Goal: Task Accomplishment & Management: Complete application form

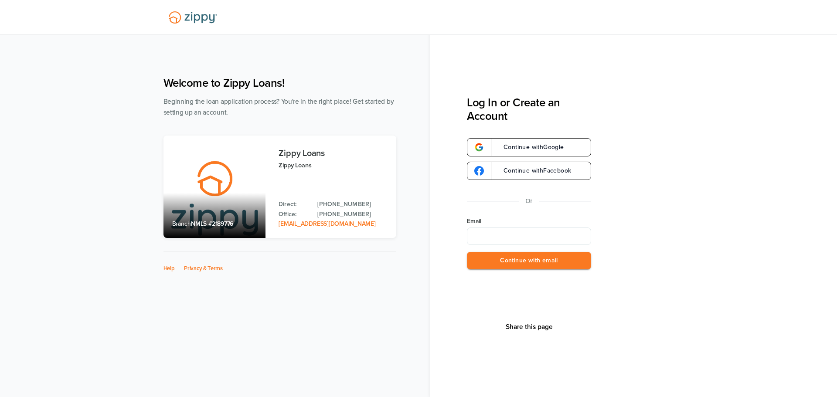
click at [485, 236] on input "Email" at bounding box center [529, 236] width 124 height 17
click at [483, 261] on button "Continue with email" at bounding box center [529, 261] width 124 height 18
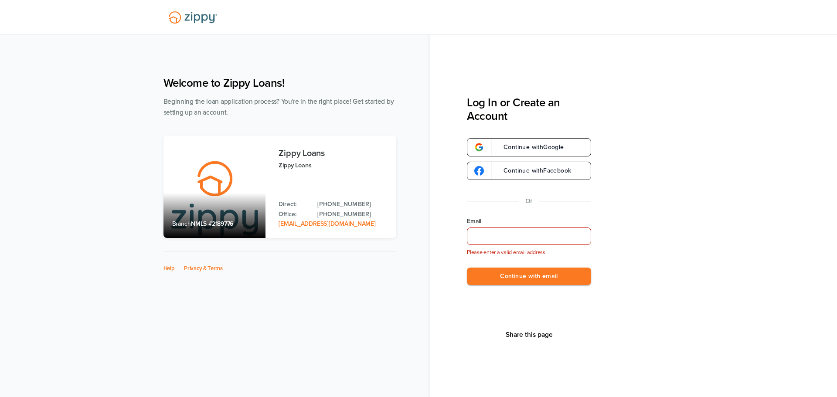
click at [479, 233] on input "Email" at bounding box center [529, 236] width 124 height 17
type input "**********"
click at [540, 279] on button "Continue with email" at bounding box center [529, 277] width 124 height 18
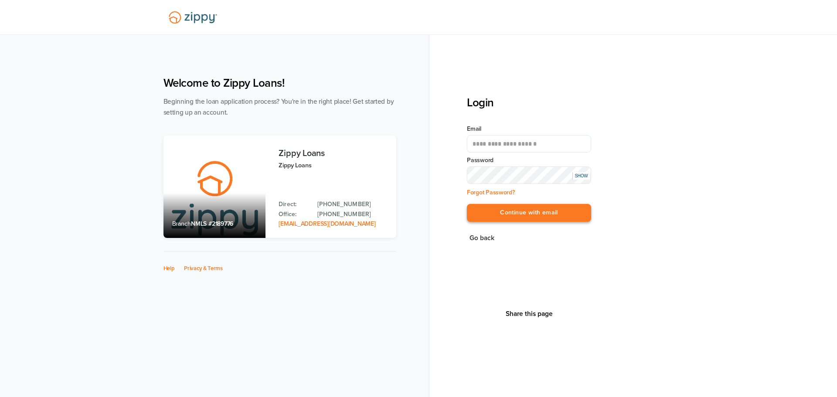
click at [519, 211] on button "Continue with email" at bounding box center [529, 213] width 124 height 18
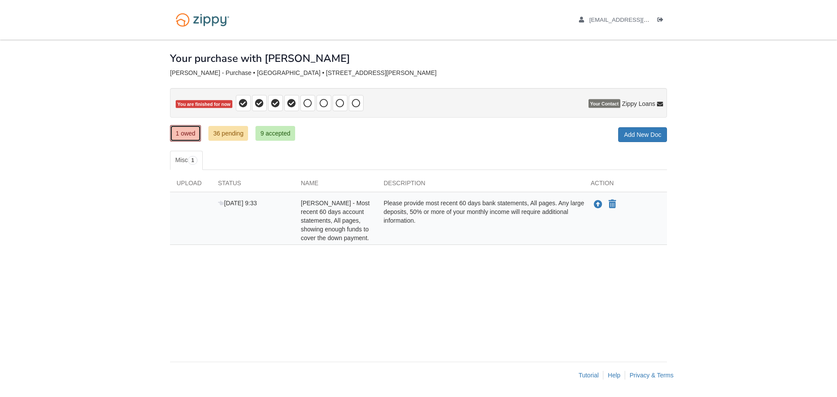
click at [187, 133] on link "1 owed" at bounding box center [185, 133] width 31 height 17
click at [195, 160] on span "1" at bounding box center [193, 160] width 10 height 9
click at [389, 220] on div "Please provide most recent 60 days bank statements, All pages. Any large deposi…" at bounding box center [480, 221] width 207 height 44
click at [179, 137] on link "1 owed" at bounding box center [185, 133] width 31 height 17
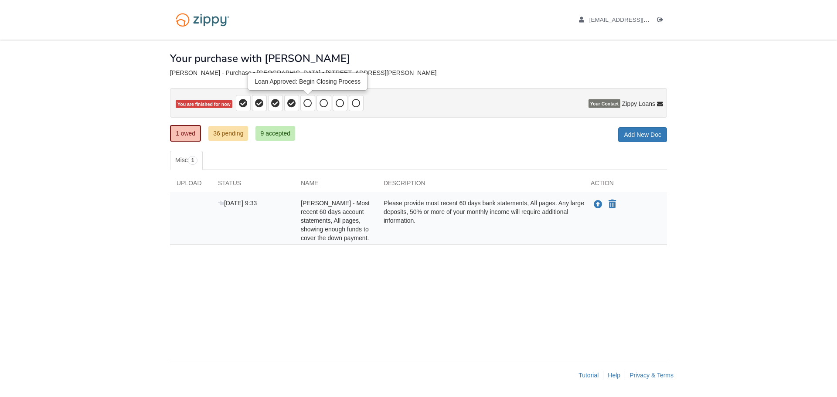
click at [312, 102] on span at bounding box center [307, 103] width 15 height 16
click at [305, 103] on icon at bounding box center [307, 103] width 9 height 9
click at [194, 132] on link "1 owed" at bounding box center [185, 133] width 31 height 17
click at [326, 219] on span "[PERSON_NAME] - Most recent 60 days account statements, All pages, showing enou…" at bounding box center [335, 221] width 69 height 42
drag, startPoint x: 250, startPoint y: 218, endPoint x: 427, endPoint y: 231, distance: 177.5
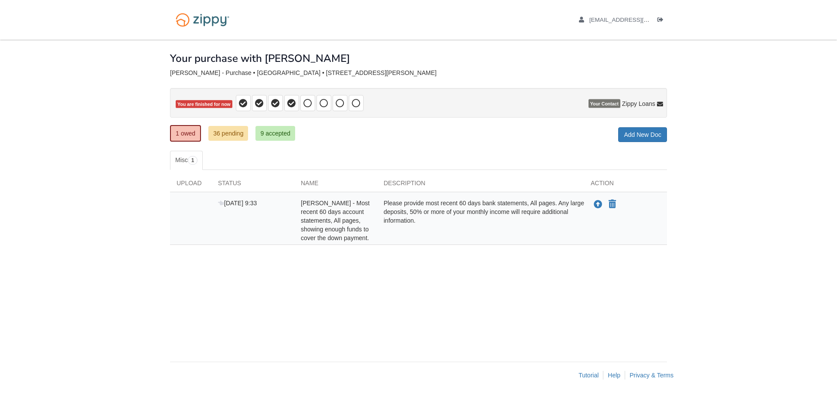
click at [255, 219] on div "[DATE] 9:33" at bounding box center [252, 221] width 83 height 44
click at [645, 132] on link "Add New Doc" at bounding box center [642, 134] width 49 height 15
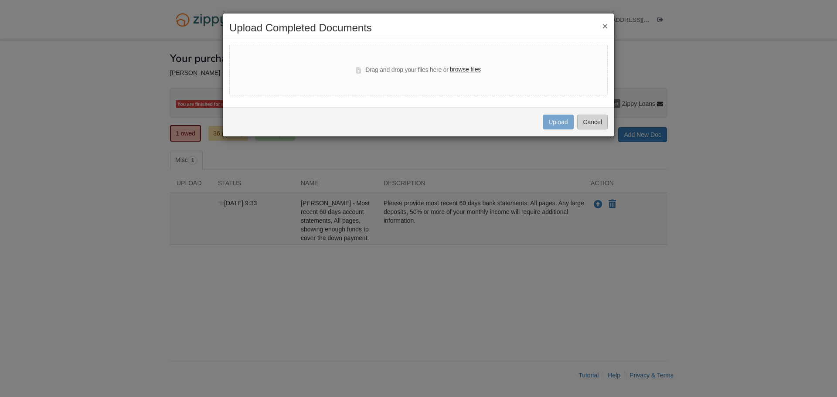
drag, startPoint x: 601, startPoint y: 114, endPoint x: 596, endPoint y: 126, distance: 13.5
click at [601, 115] on div "Uploading... Upload Cancel" at bounding box center [419, 121] width 392 height 29
click at [595, 127] on button "Cancel" at bounding box center [592, 122] width 31 height 15
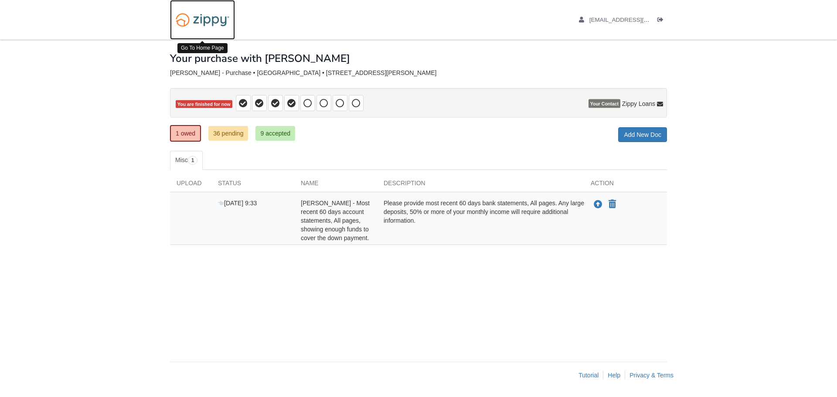
click at [209, 19] on img at bounding box center [202, 20] width 65 height 22
click at [197, 20] on img at bounding box center [202, 20] width 65 height 22
click at [662, 20] on icon "Log out" at bounding box center [660, 20] width 6 height 6
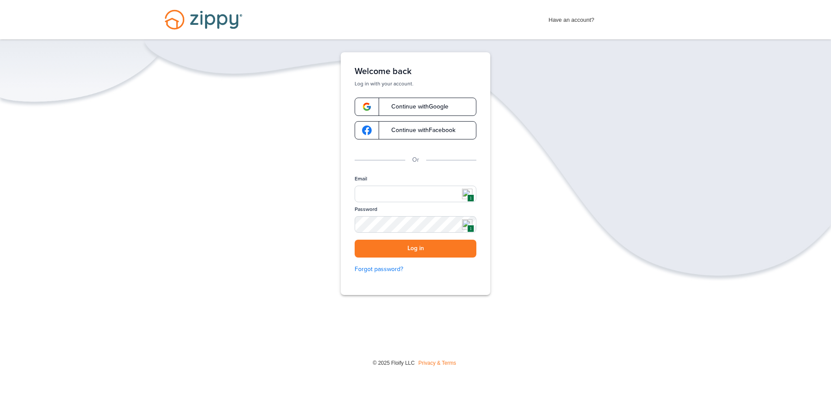
click at [467, 195] on span "1" at bounding box center [470, 197] width 7 height 7
type input "**********"
click at [410, 246] on button "Log in" at bounding box center [415, 249] width 122 height 18
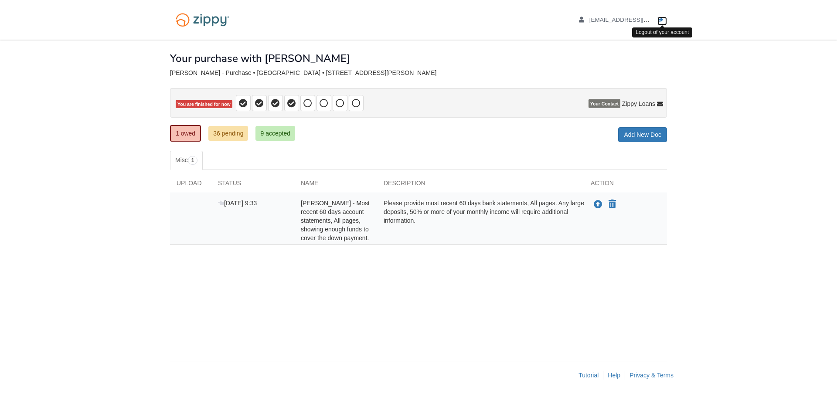
click at [662, 20] on icon "Log out" at bounding box center [660, 20] width 6 height 6
